Goal: Information Seeking & Learning: Learn about a topic

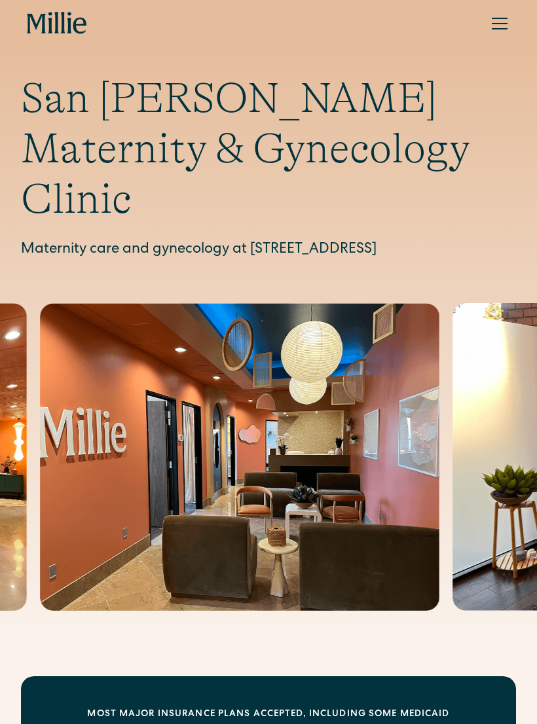
click at [491, 26] on div "menu" at bounding box center [499, 23] width 31 height 31
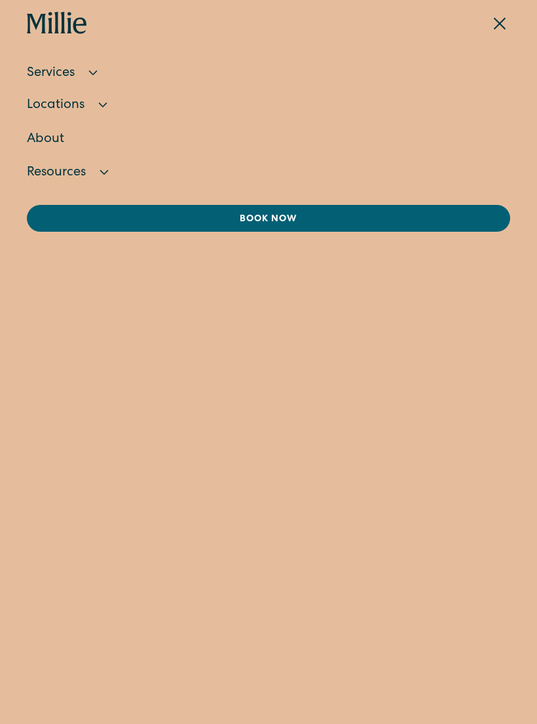
click at [99, 72] on icon at bounding box center [93, 73] width 16 height 16
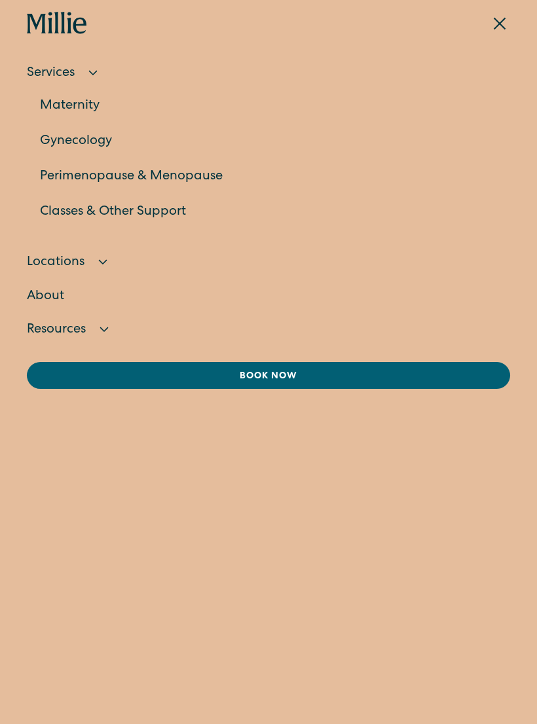
click at [110, 332] on icon at bounding box center [104, 329] width 16 height 16
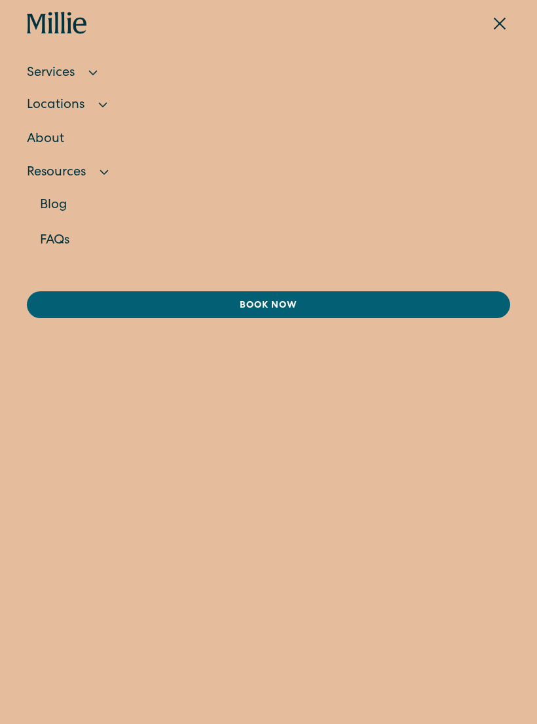
click at [31, 234] on nav "Blog FAQs" at bounding box center [268, 231] width 483 height 86
click at [46, 236] on link "FAQs" at bounding box center [275, 240] width 470 height 35
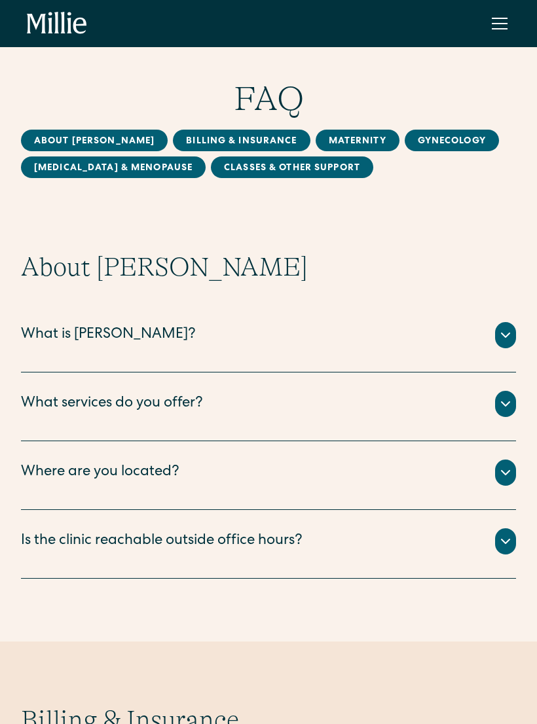
click at [493, 542] on div "Is the clinic reachable outside office hours?" at bounding box center [268, 541] width 495 height 26
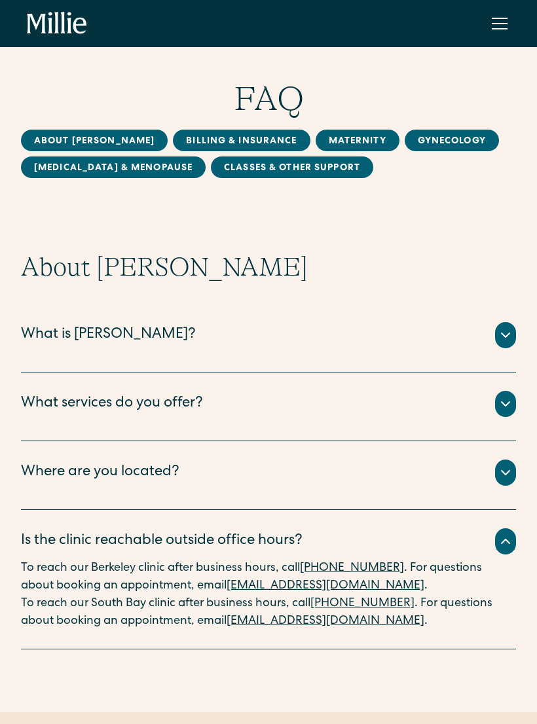
click at [503, 409] on icon at bounding box center [505, 404] width 16 height 16
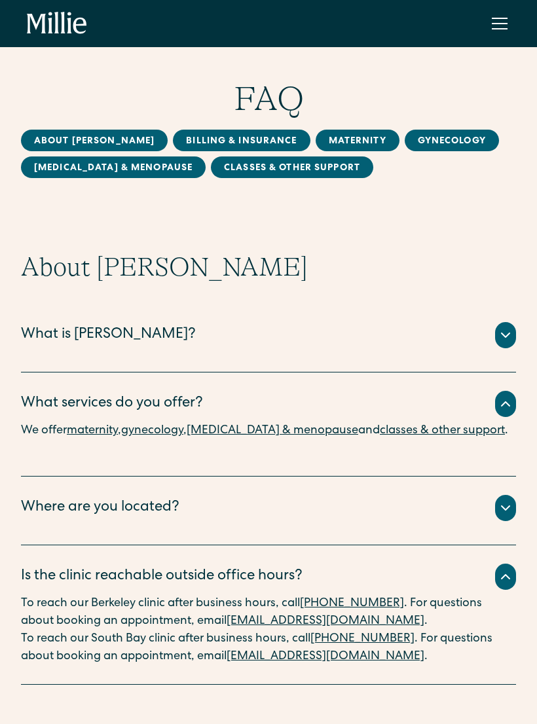
click at [95, 435] on link "maternity" at bounding box center [92, 431] width 51 height 12
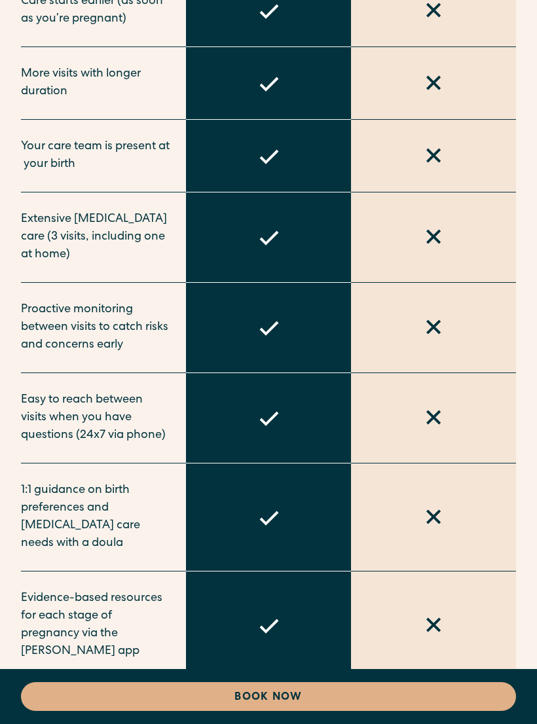
scroll to position [1355, 0]
